Goal: Information Seeking & Learning: Check status

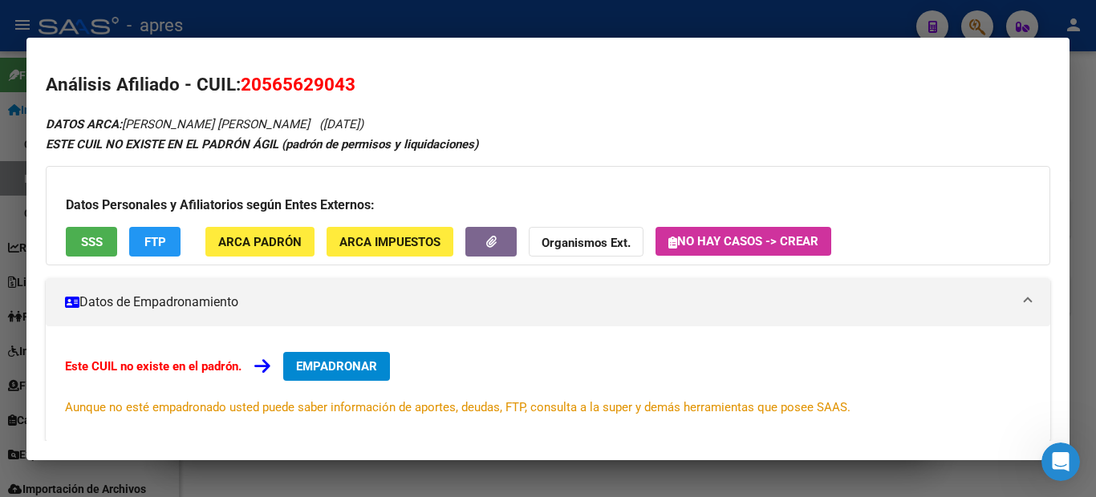
click at [0, 162] on div at bounding box center [548, 248] width 1096 height 497
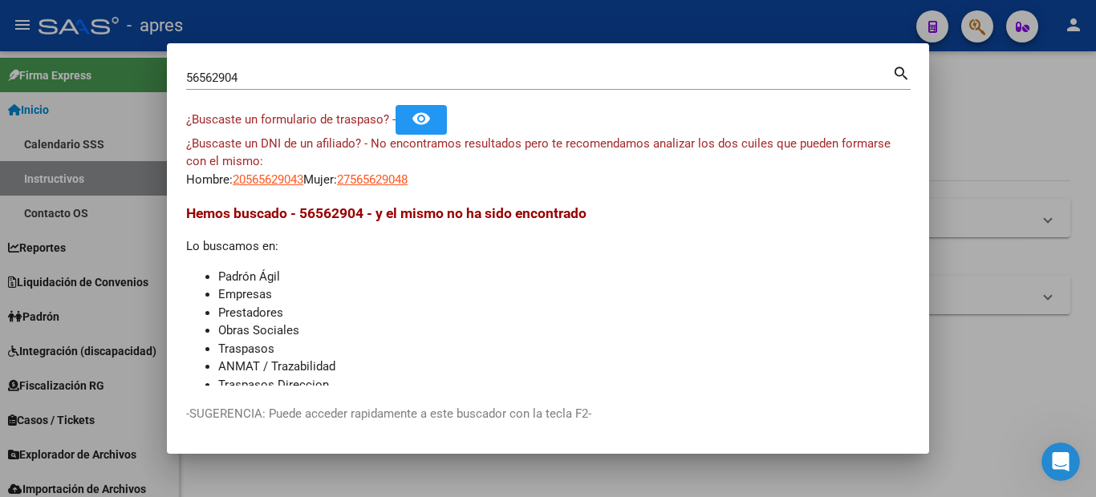
drag, startPoint x: 237, startPoint y: 80, endPoint x: 195, endPoint y: 88, distance: 43.3
click at [195, 88] on div "56562904 Buscar (apellido, dni, [PERSON_NAME], [PERSON_NAME], cuit, obra social)" at bounding box center [539, 78] width 706 height 24
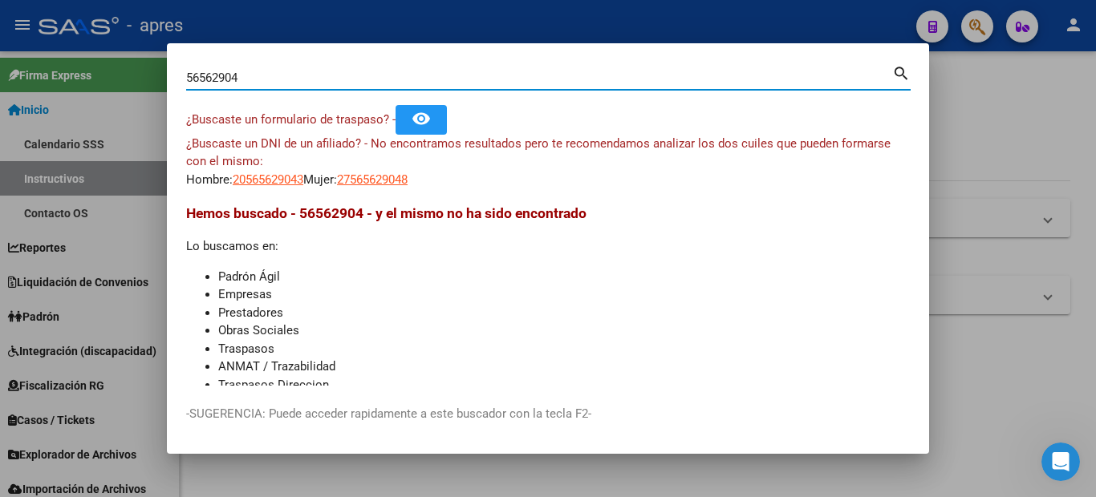
paste input "22024203"
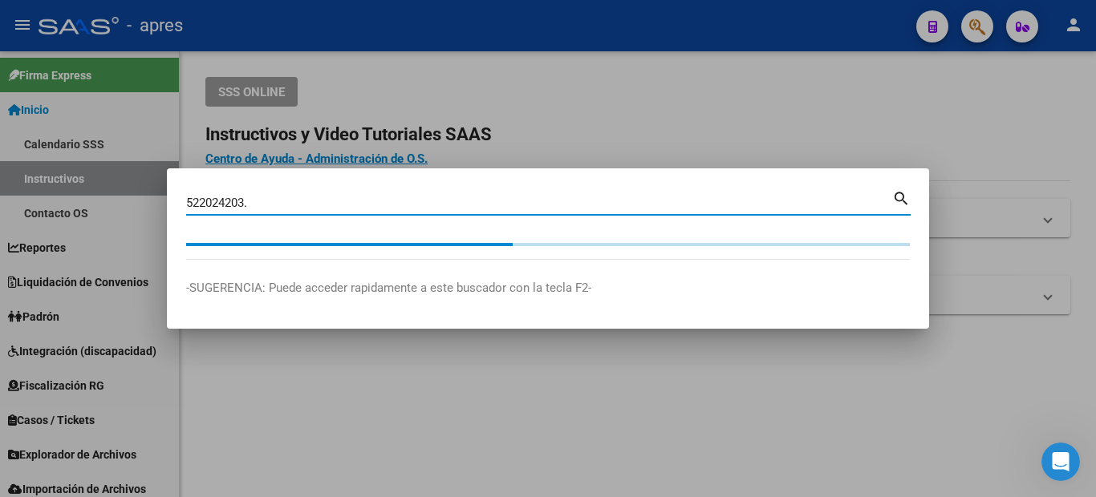
drag, startPoint x: 277, startPoint y: 211, endPoint x: 241, endPoint y: 205, distance: 35.9
click at [241, 205] on div "522024203. [PERSON_NAME] (apellido, dni, cuil, nro traspaso, cuit, obra social)" at bounding box center [539, 203] width 706 height 24
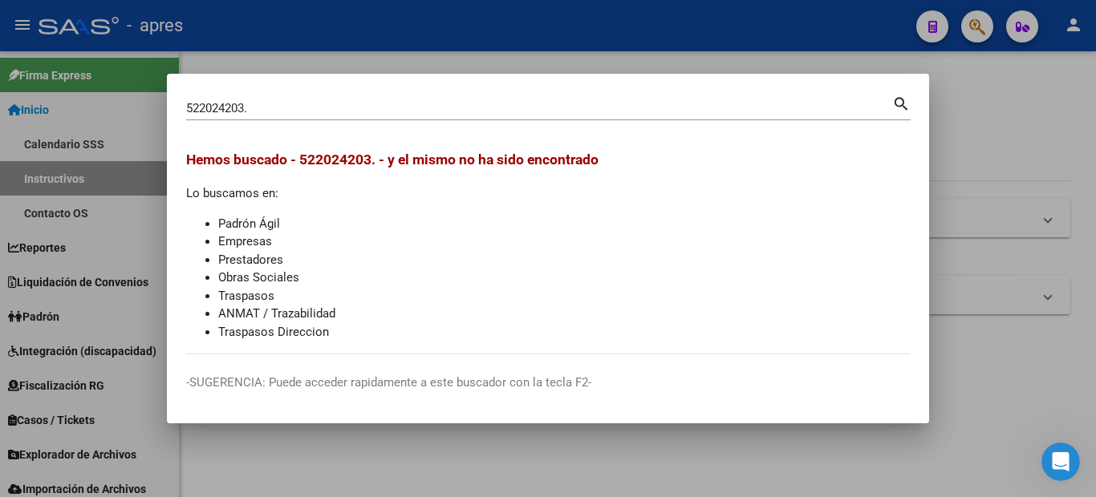
click at [156, 201] on div "522024203. Buscar (apellido, dni, cuil, nro traspaso, cuit, obra social) search…" at bounding box center [548, 248] width 1096 height 497
click at [266, 145] on mat-dialog-content "522024203. Buscar (apellido, dni, cuil, nro traspaso, cuit, obra social) search…" at bounding box center [548, 224] width 762 height 262
click at [260, 120] on div "522024203. [PERSON_NAME] (apellido, dni, cuil, nro traspaso, cuit, obra social)" at bounding box center [539, 108] width 706 height 24
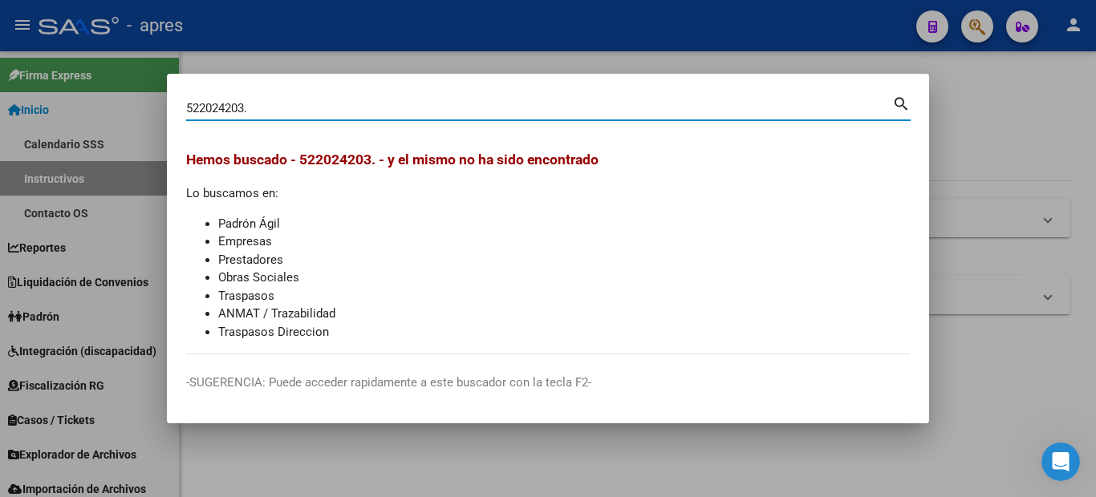
drag, startPoint x: 260, startPoint y: 105, endPoint x: 182, endPoint y: 105, distance: 77.8
click at [182, 105] on mat-dialog-content "522024203. Buscar (apellido, dni, cuil, nro traspaso, cuit, obra social) search…" at bounding box center [548, 224] width 762 height 262
paste input "22024203"
type input "22024203"
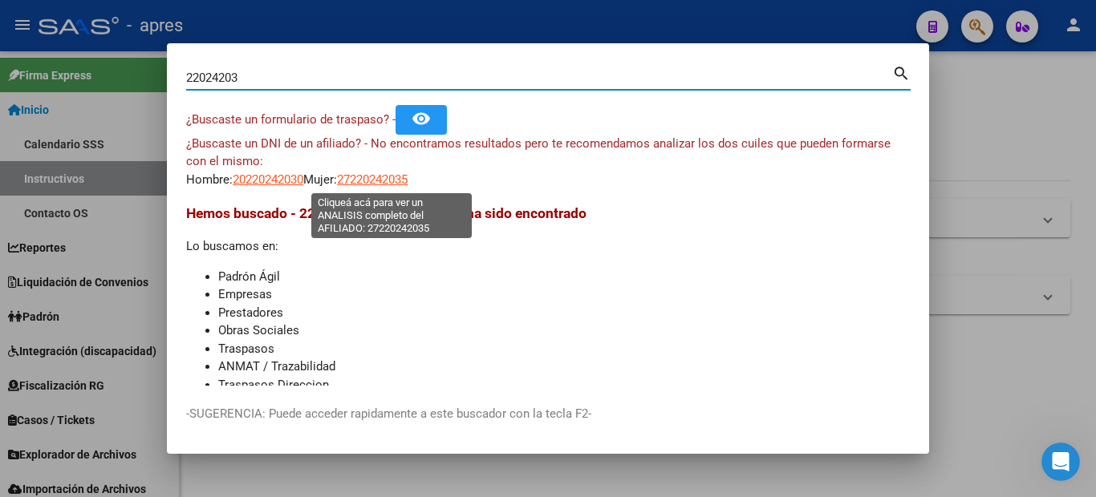
click at [393, 177] on span "27220242035" at bounding box center [372, 179] width 71 height 14
type textarea "27220242035"
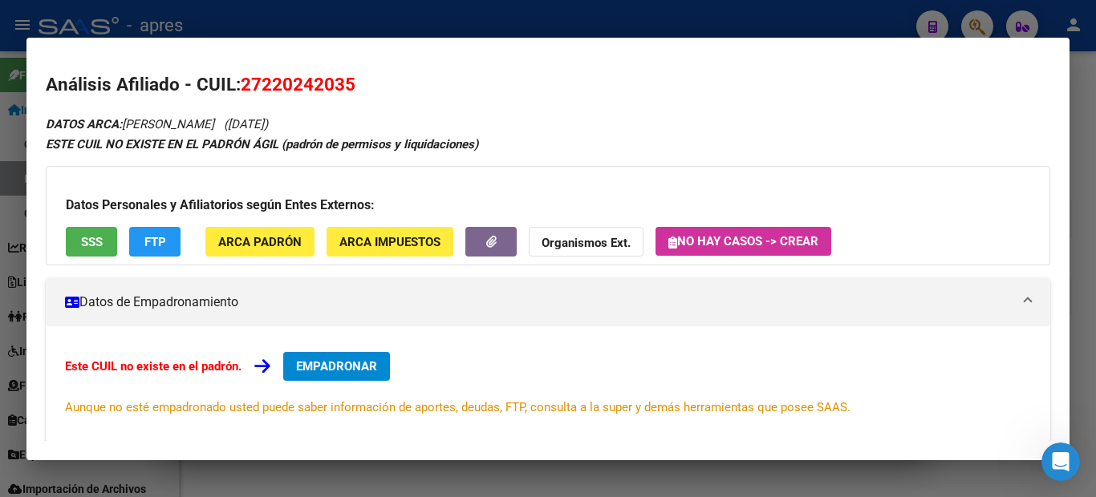
drag, startPoint x: 110, startPoint y: 219, endPoint x: 111, endPoint y: 237, distance: 18.5
click at [110, 235] on div "Datos Personales y Afiliatorios según Entes Externos: SSS FTP ARCA Padrón ARCA …" at bounding box center [548, 215] width 1004 height 99
click at [99, 229] on button "SSS" at bounding box center [91, 242] width 51 height 30
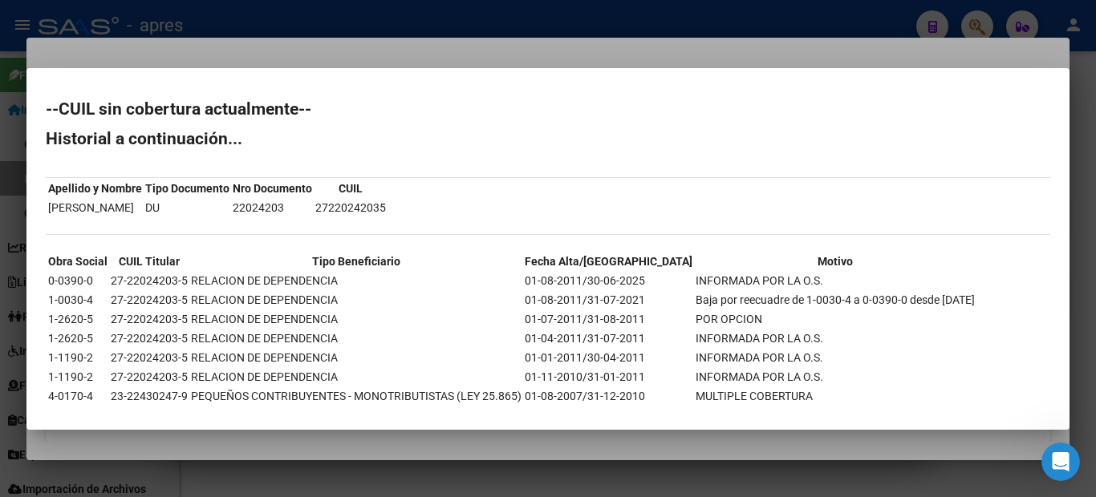
scroll to position [48, 0]
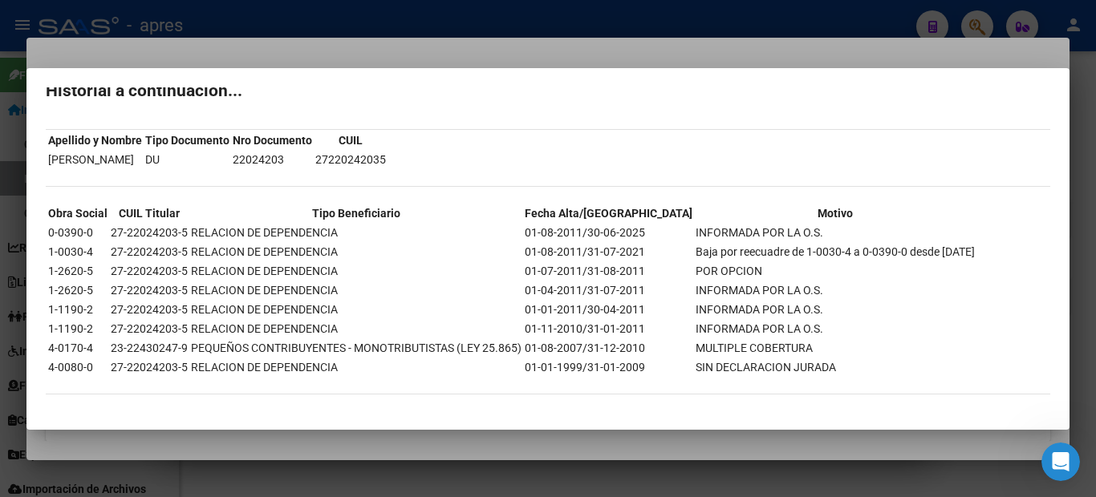
click at [695, 367] on td "SIN DECLARACION JURADA" at bounding box center [835, 368] width 281 height 18
click at [695, 229] on td "INFORMADA POR LA O.S." at bounding box center [835, 233] width 281 height 18
